Goal: Task Accomplishment & Management: Complete application form

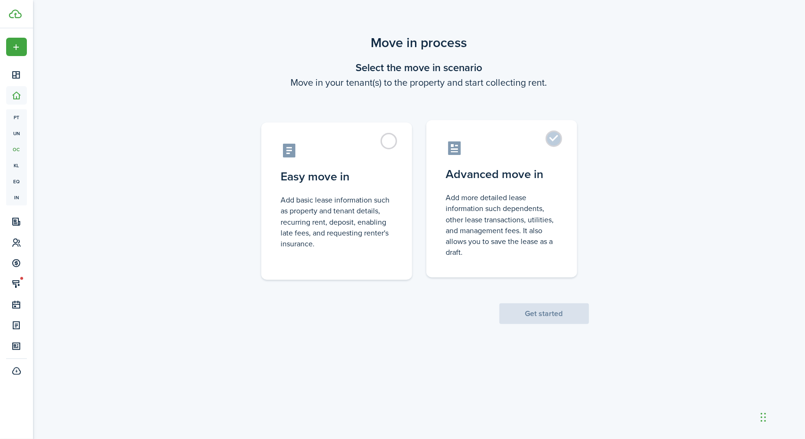
click at [560, 133] on label "Advanced move in Add more detailed lease information such dependents, other lea…" at bounding box center [501, 198] width 151 height 157
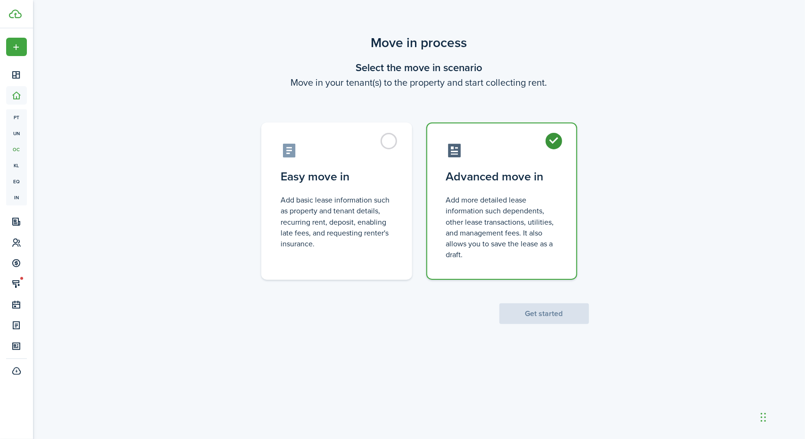
radio input "true"
click at [555, 314] on button "Get started" at bounding box center [544, 314] width 90 height 21
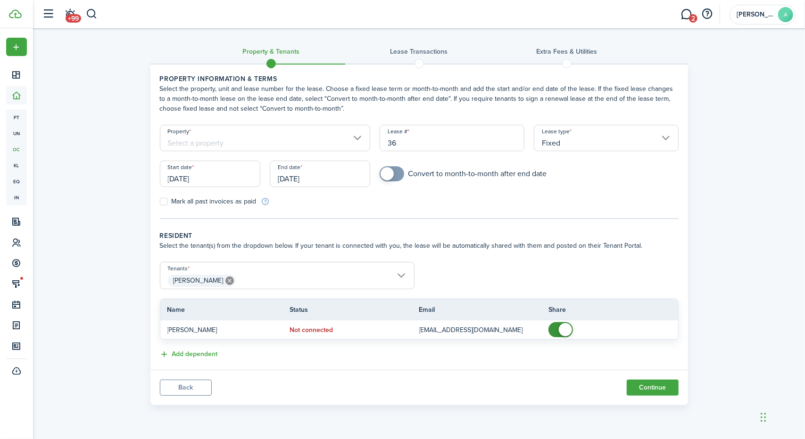
click at [313, 154] on div "Property" at bounding box center [265, 143] width 220 height 36
click at [329, 144] on input "Property" at bounding box center [265, 138] width 211 height 26
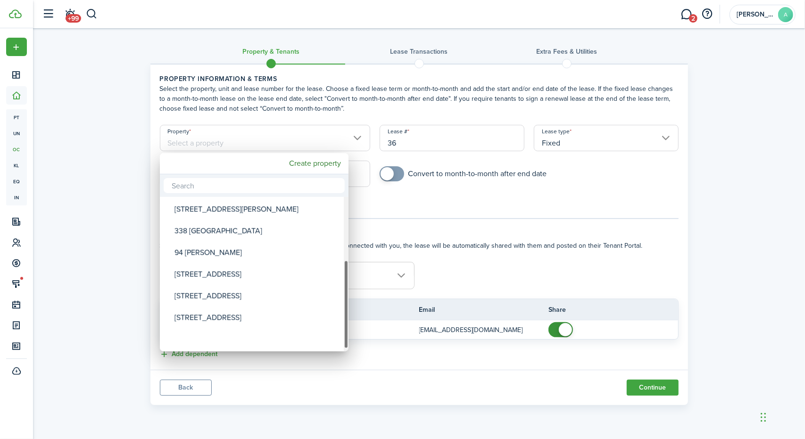
drag, startPoint x: 344, startPoint y: 222, endPoint x: 344, endPoint y: 302, distance: 80.1
click at [344, 302] on div "Property" at bounding box center [346, 304] width 5 height 89
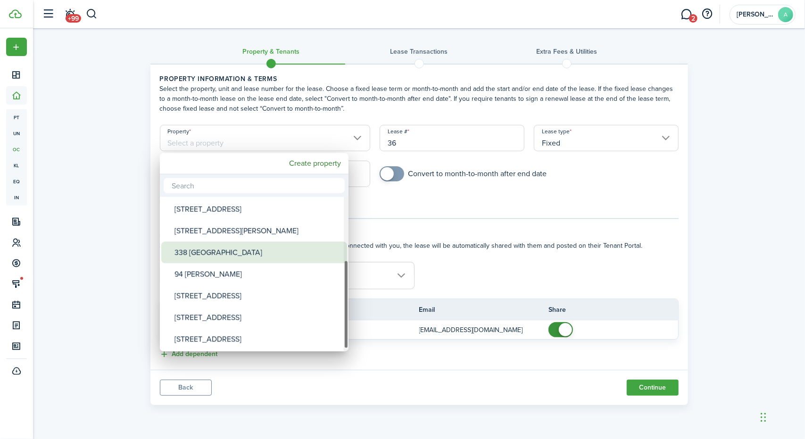
click at [274, 258] on div "338 [GEOGRAPHIC_DATA]" at bounding box center [257, 253] width 167 height 22
type input "338 [GEOGRAPHIC_DATA]"
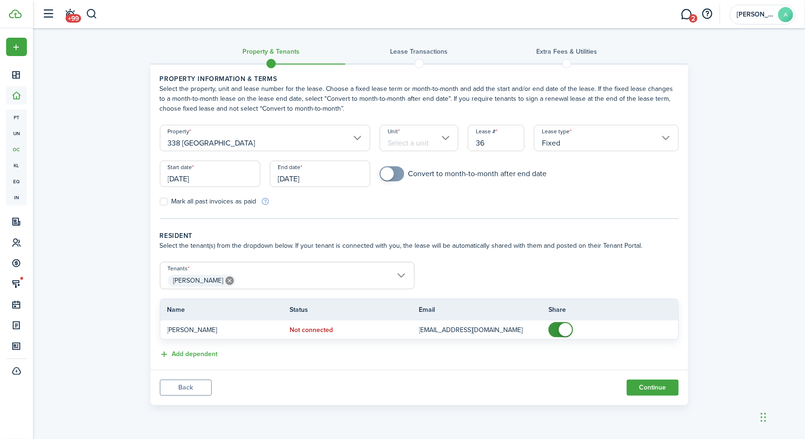
click at [441, 133] on input "Unit" at bounding box center [418, 138] width 79 height 26
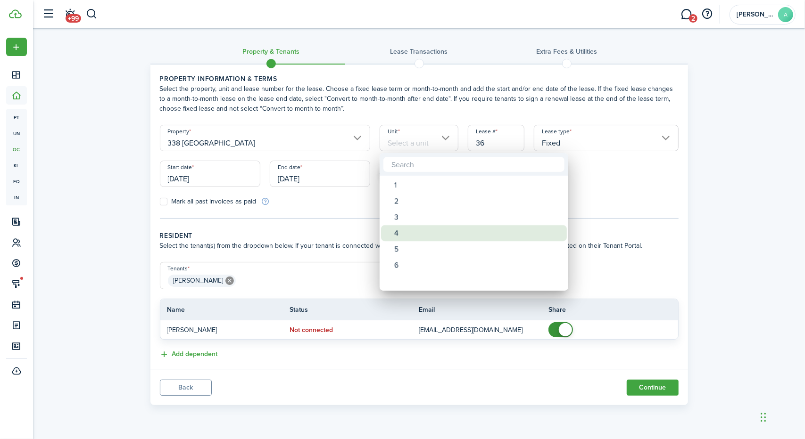
click at [409, 227] on div "4" at bounding box center [477, 233] width 167 height 16
type input "4"
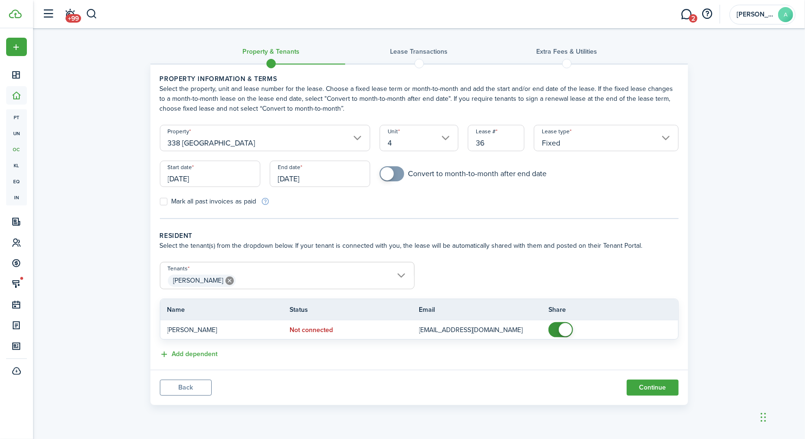
click at [224, 180] on input "[DATE]" at bounding box center [210, 174] width 100 height 26
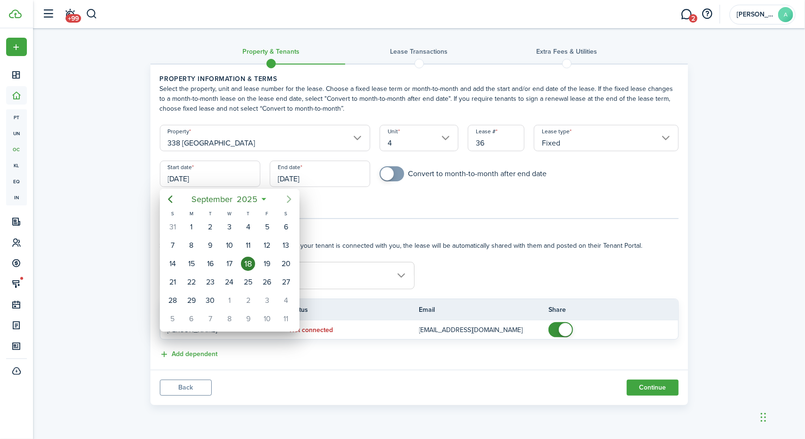
click at [291, 198] on icon "Next page" at bounding box center [288, 199] width 11 height 11
click at [232, 227] on div "1" at bounding box center [229, 227] width 14 height 14
type input "[DATE]"
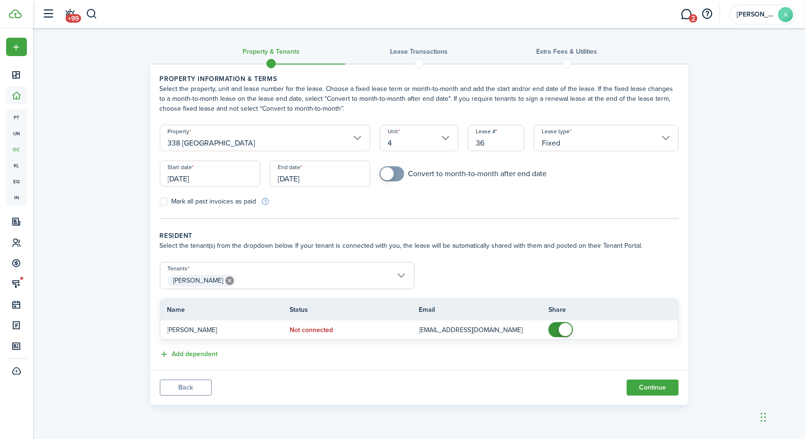
click at [346, 180] on input "[DATE]" at bounding box center [320, 174] width 100 height 26
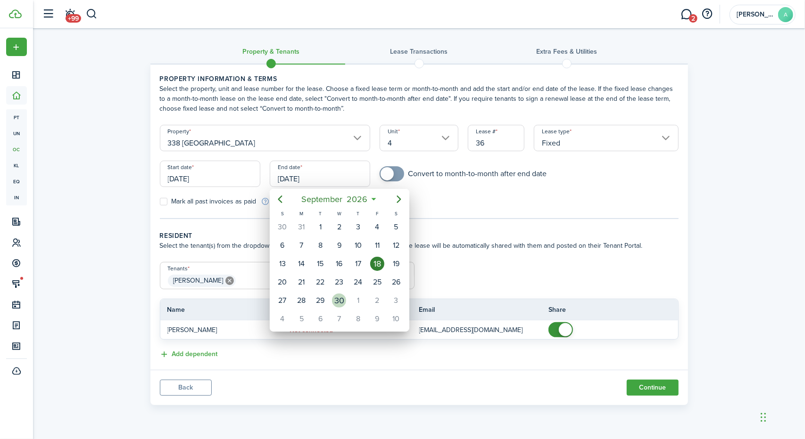
click at [335, 298] on div "30" at bounding box center [339, 301] width 14 height 14
type input "[DATE]"
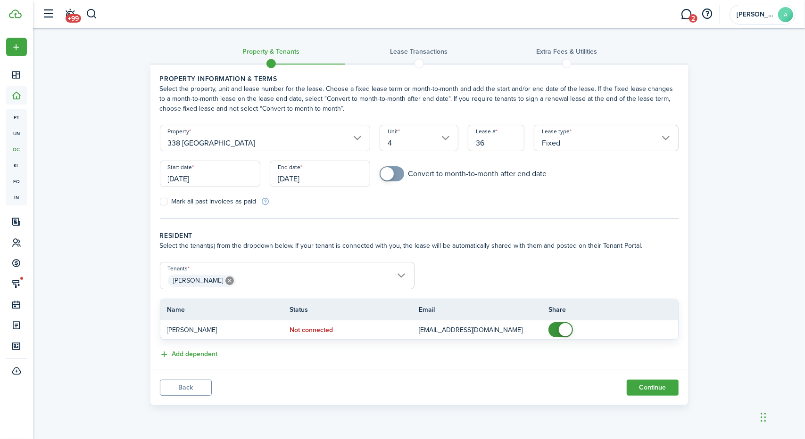
checkbox input "true"
click at [396, 173] on span at bounding box center [391, 173] width 9 height 15
drag, startPoint x: 804, startPoint y: 175, endPoint x: 801, endPoint y: 197, distance: 22.9
click at [801, 197] on div "Property & Tenants Lease Transactions Extra fees & Utilities Property informati…" at bounding box center [419, 219] width 772 height 382
click at [658, 387] on button "Continue" at bounding box center [652, 388] width 52 height 16
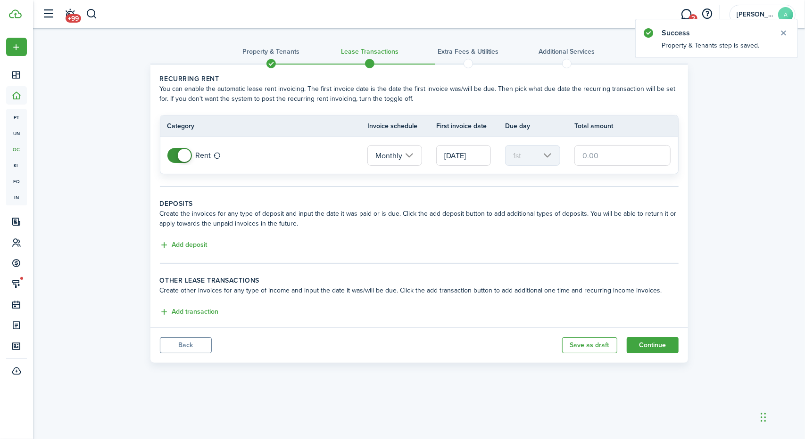
click at [610, 164] on input "text" at bounding box center [622, 155] width 97 height 21
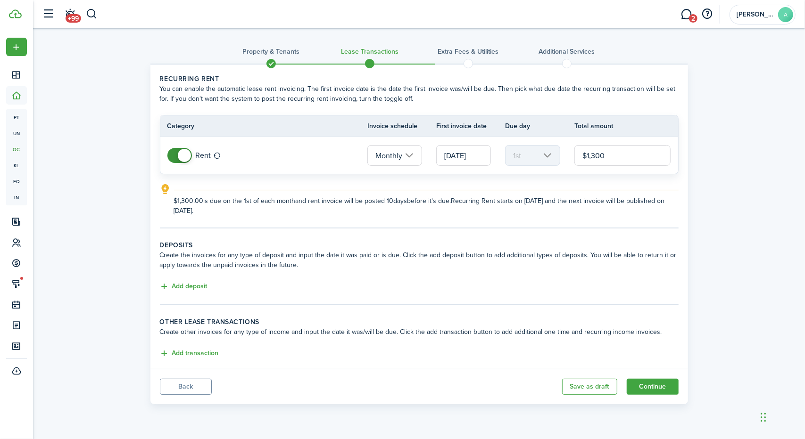
type input "$1,300.00"
click at [150, 220] on panel-main-body "Recurring rent You can enable the automatic lease rent invoicing. The first inv…" at bounding box center [418, 217] width 537 height 304
click at [173, 281] on button "Add deposit" at bounding box center [184, 286] width 48 height 11
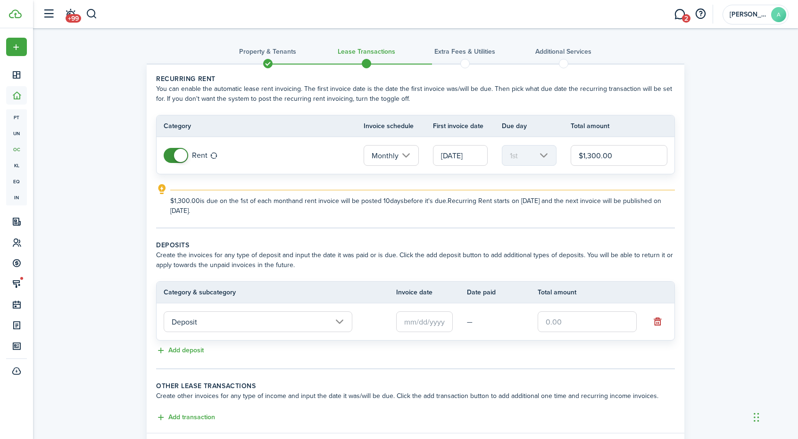
click at [195, 322] on input "Deposit" at bounding box center [258, 322] width 189 height 21
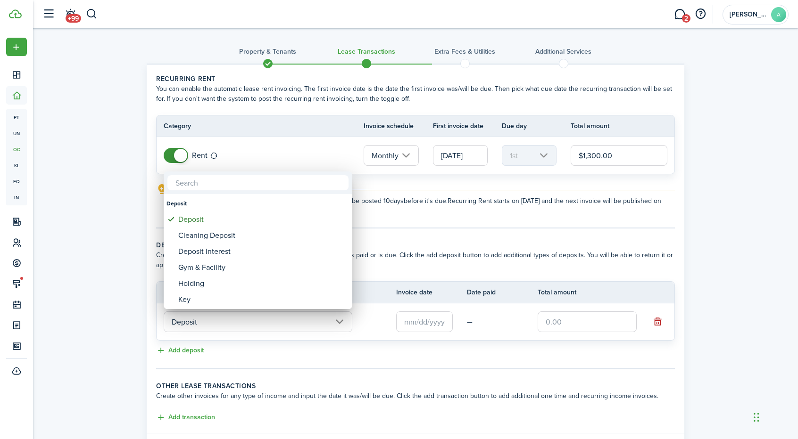
click at [424, 316] on div at bounding box center [399, 220] width 948 height 590
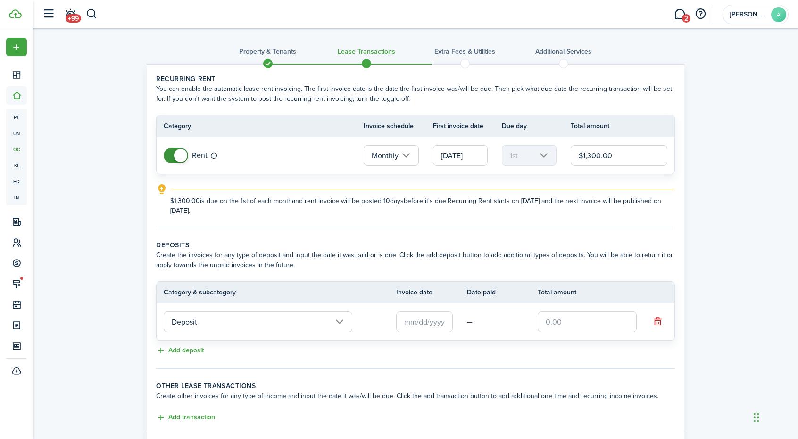
click at [424, 316] on input "text" at bounding box center [424, 322] width 57 height 21
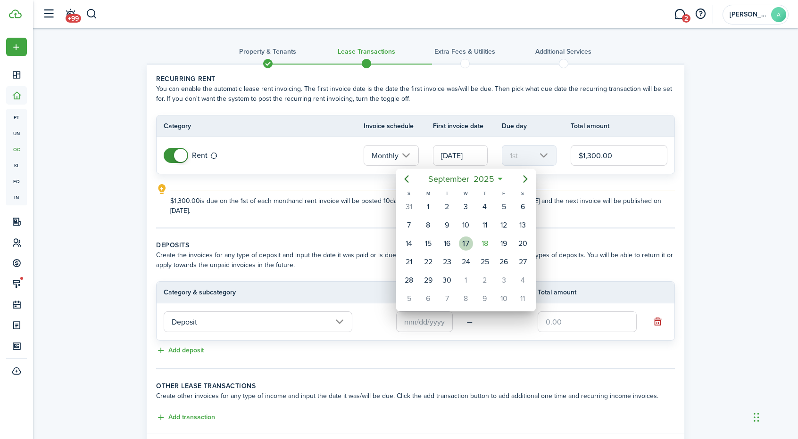
click at [466, 237] on div "17" at bounding box center [466, 244] width 14 height 14
type input "[DATE]"
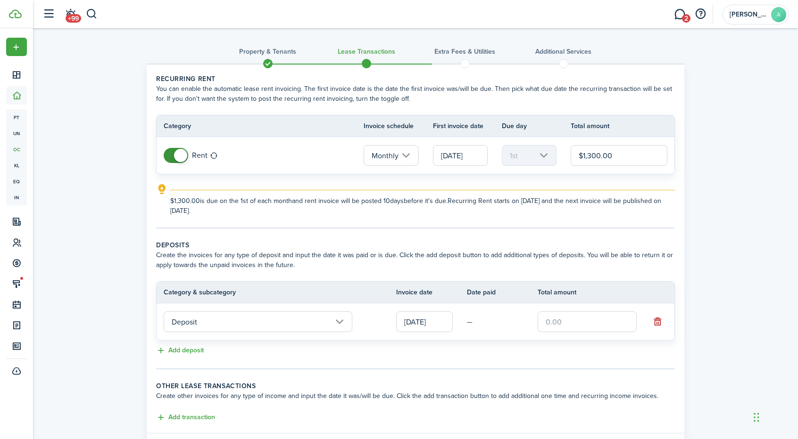
click at [569, 326] on input "text" at bounding box center [586, 322] width 99 height 21
type input "$1,300.00"
click at [774, 278] on div "Property & Tenants Lease Transactions Extra fees & Utilities Additional Service…" at bounding box center [415, 250] width 765 height 445
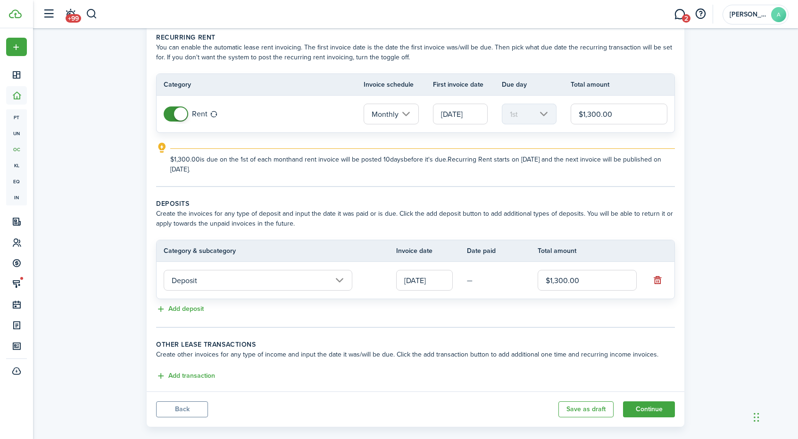
scroll to position [54, 0]
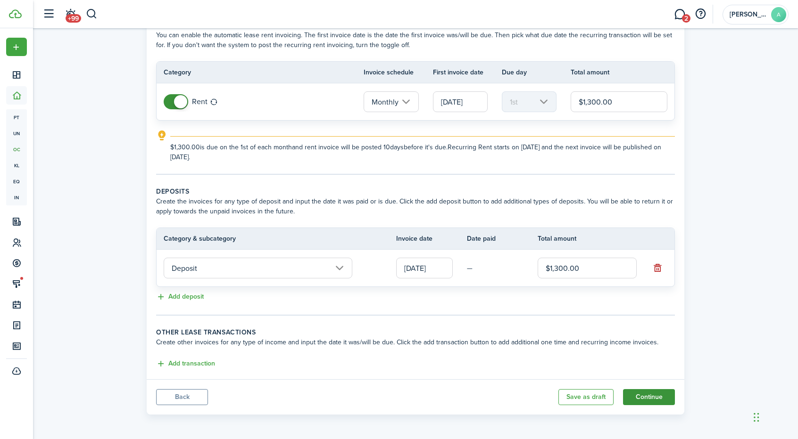
click at [659, 395] on button "Continue" at bounding box center [649, 397] width 52 height 16
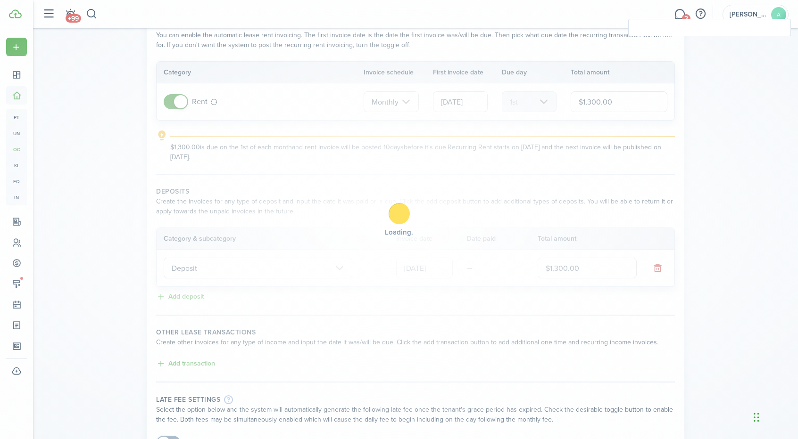
checkbox input "true"
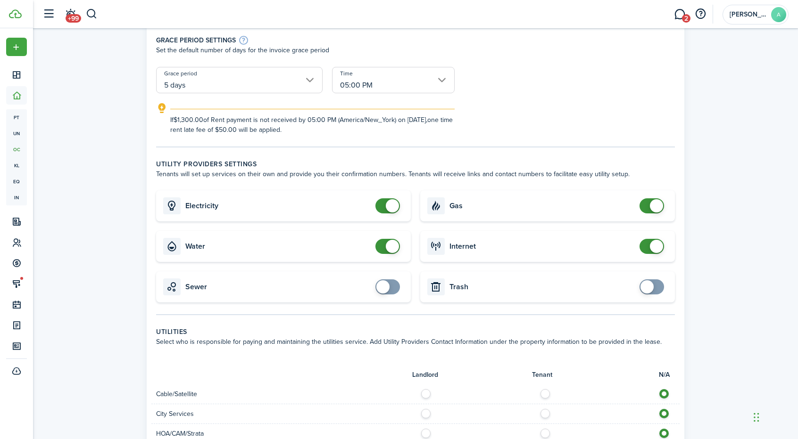
scroll to position [192, 0]
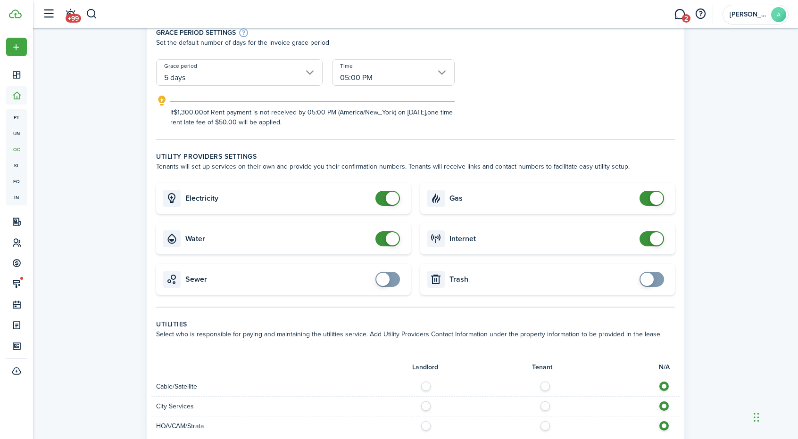
checkbox input "false"
click at [383, 238] on span at bounding box center [387, 238] width 9 height 15
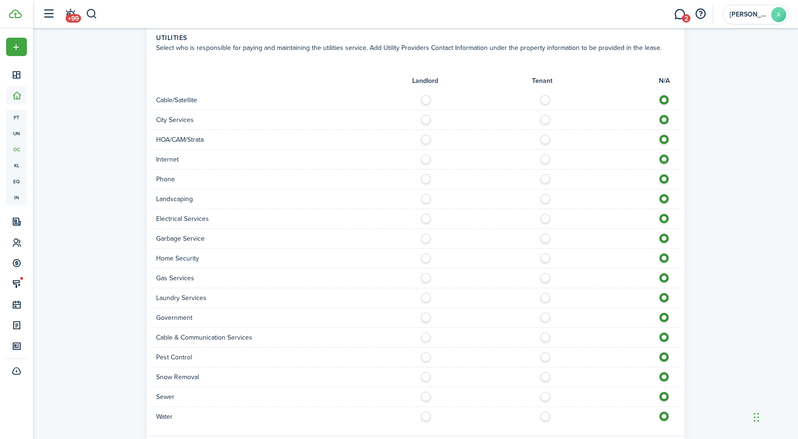
scroll to position [534, 0]
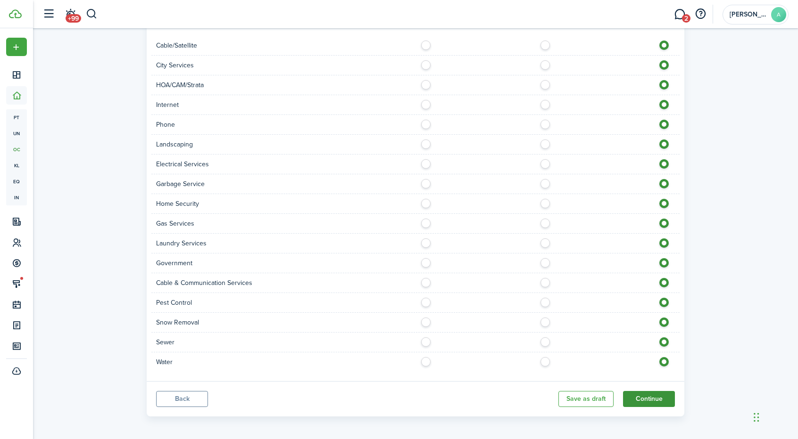
click at [644, 399] on button "Continue" at bounding box center [649, 399] width 52 height 16
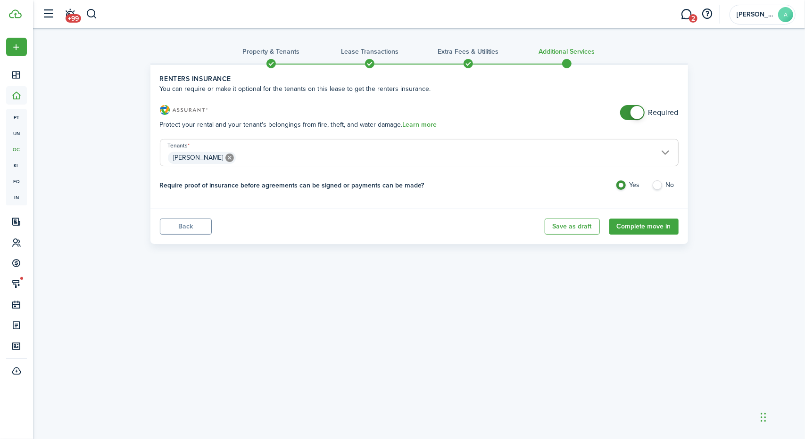
click at [661, 182] on label "No" at bounding box center [664, 188] width 27 height 14
radio input "false"
radio input "true"
checkbox input "false"
click at [627, 110] on span at bounding box center [631, 112] width 9 height 15
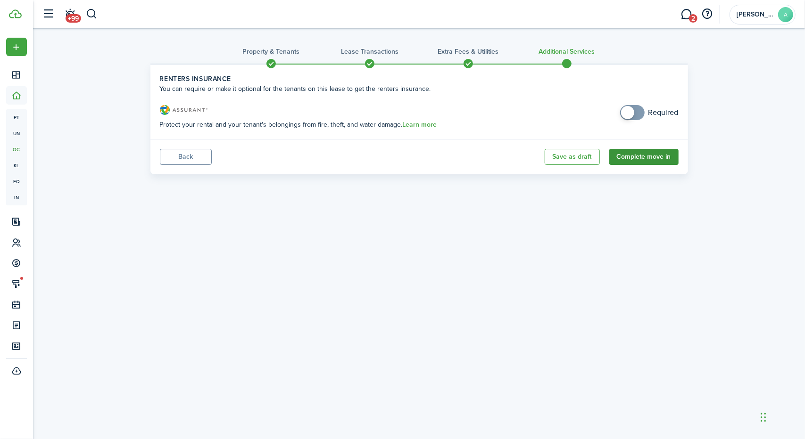
click at [633, 159] on button "Complete move in" at bounding box center [643, 157] width 69 height 16
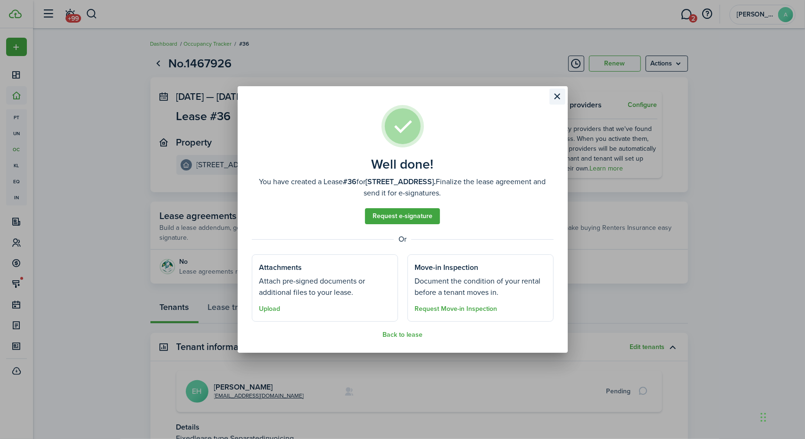
click at [557, 99] on button "Close modal" at bounding box center [557, 97] width 16 height 16
